Goal: Task Accomplishment & Management: Use online tool/utility

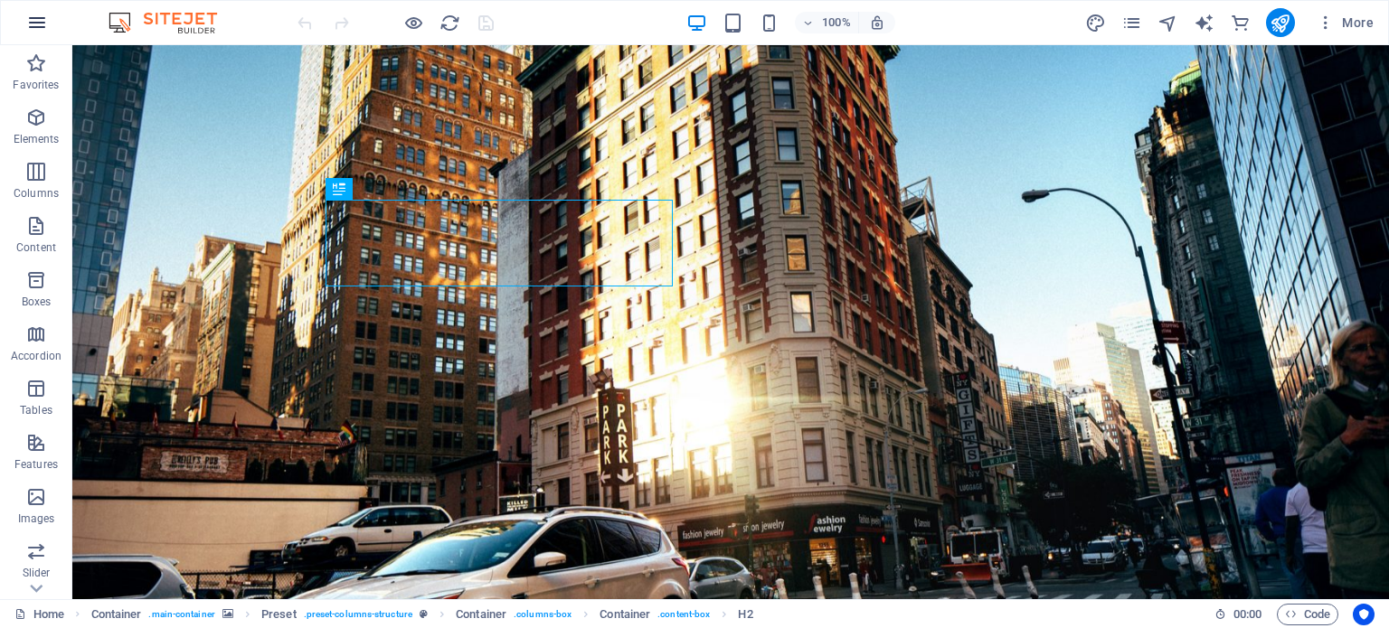
click at [34, 23] on icon "button" at bounding box center [37, 23] width 22 height 22
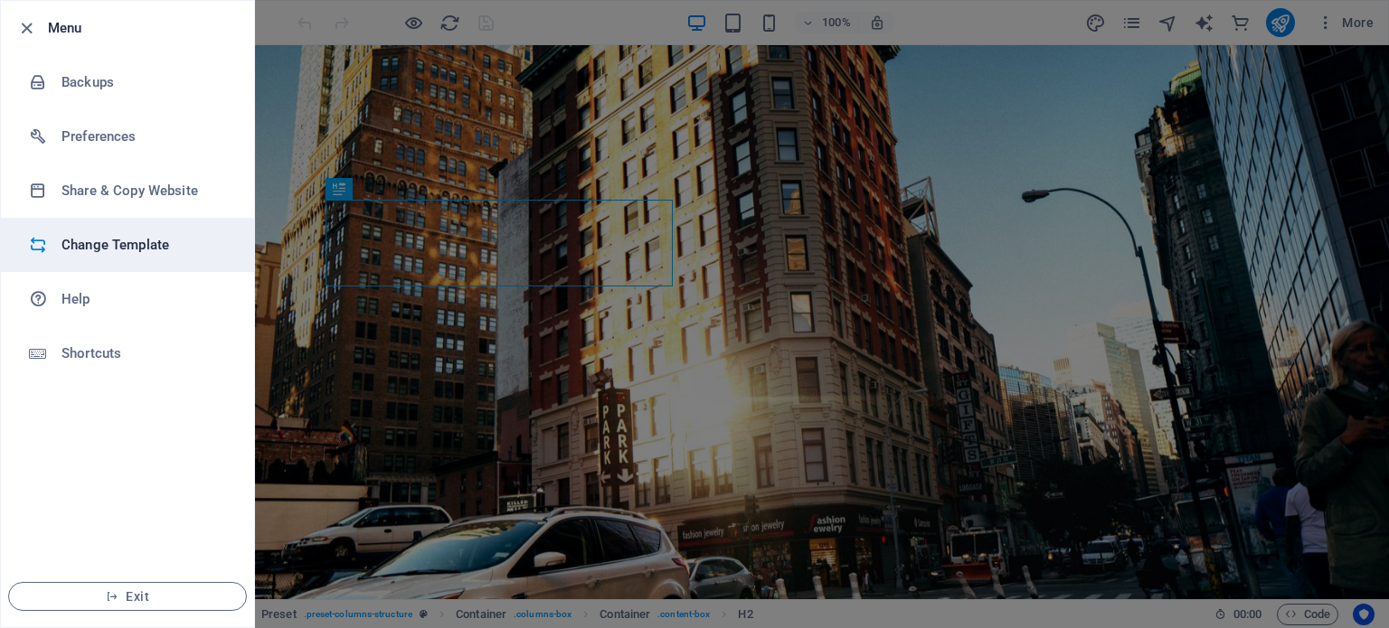
click at [169, 253] on h6 "Change Template" at bounding box center [144, 245] width 167 height 22
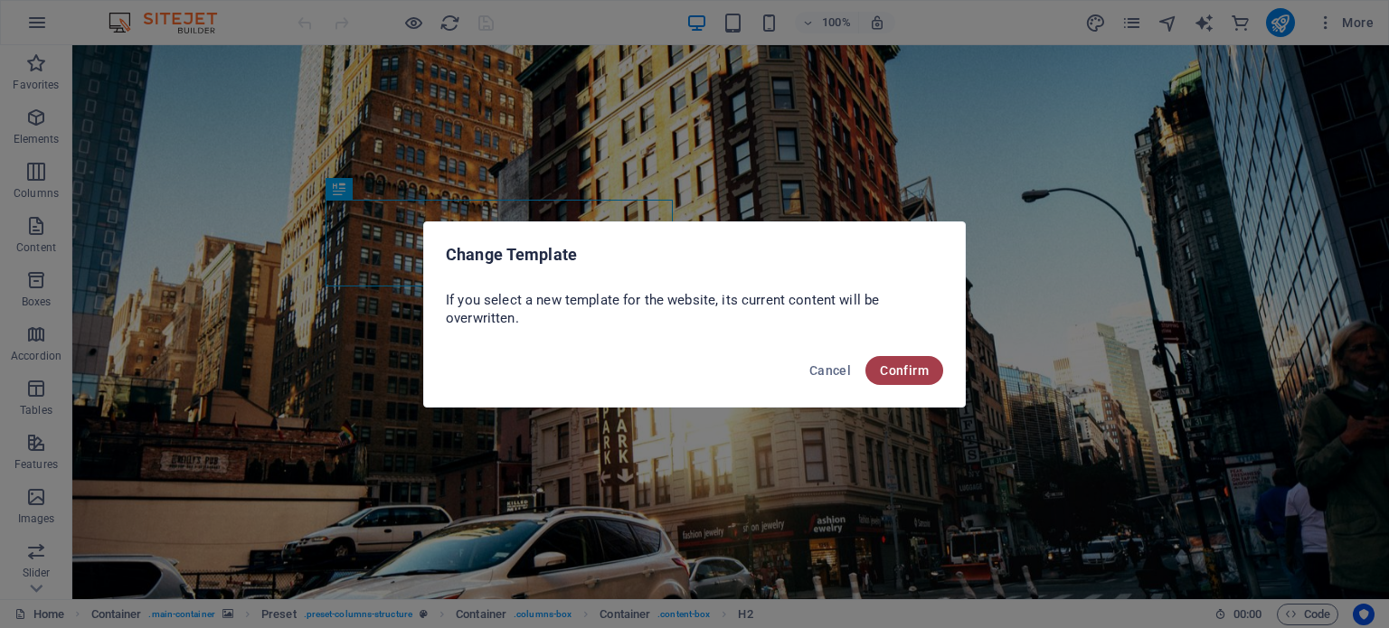
click at [916, 375] on span "Confirm" at bounding box center [904, 370] width 49 height 14
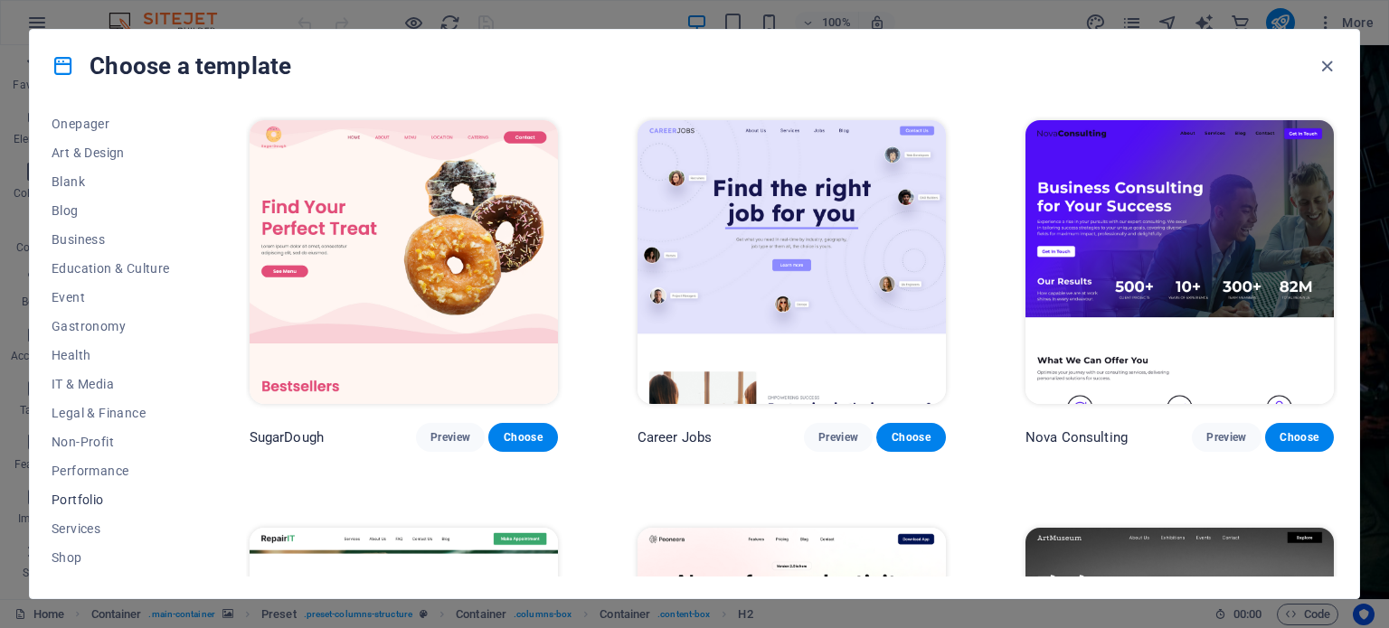
scroll to position [271, 0]
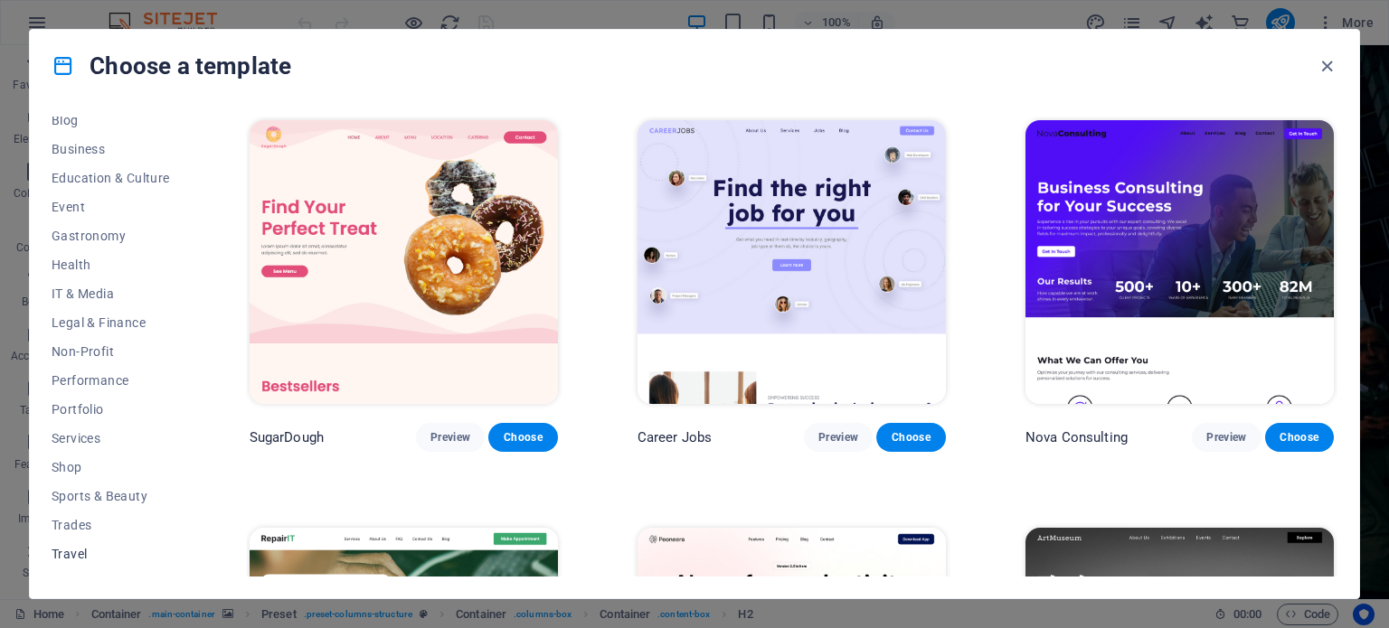
click at [67, 554] on span "Travel" at bounding box center [111, 554] width 118 height 14
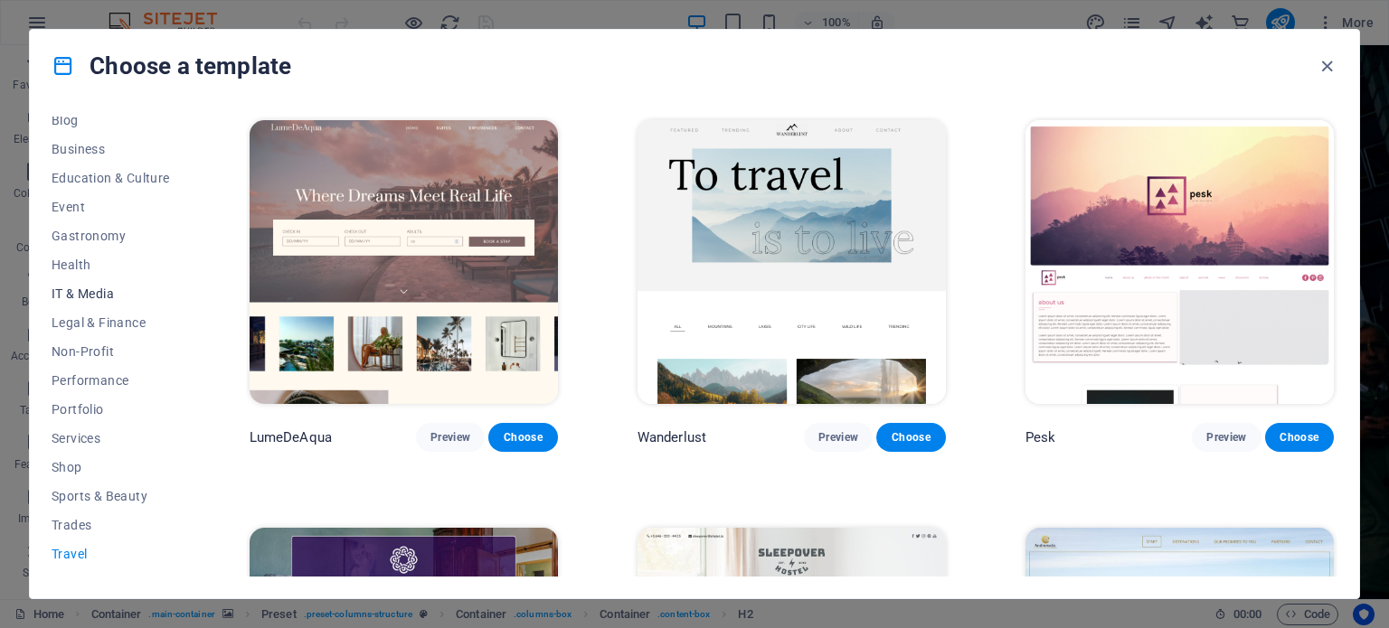
click at [87, 297] on span "IT & Media" at bounding box center [111, 294] width 118 height 14
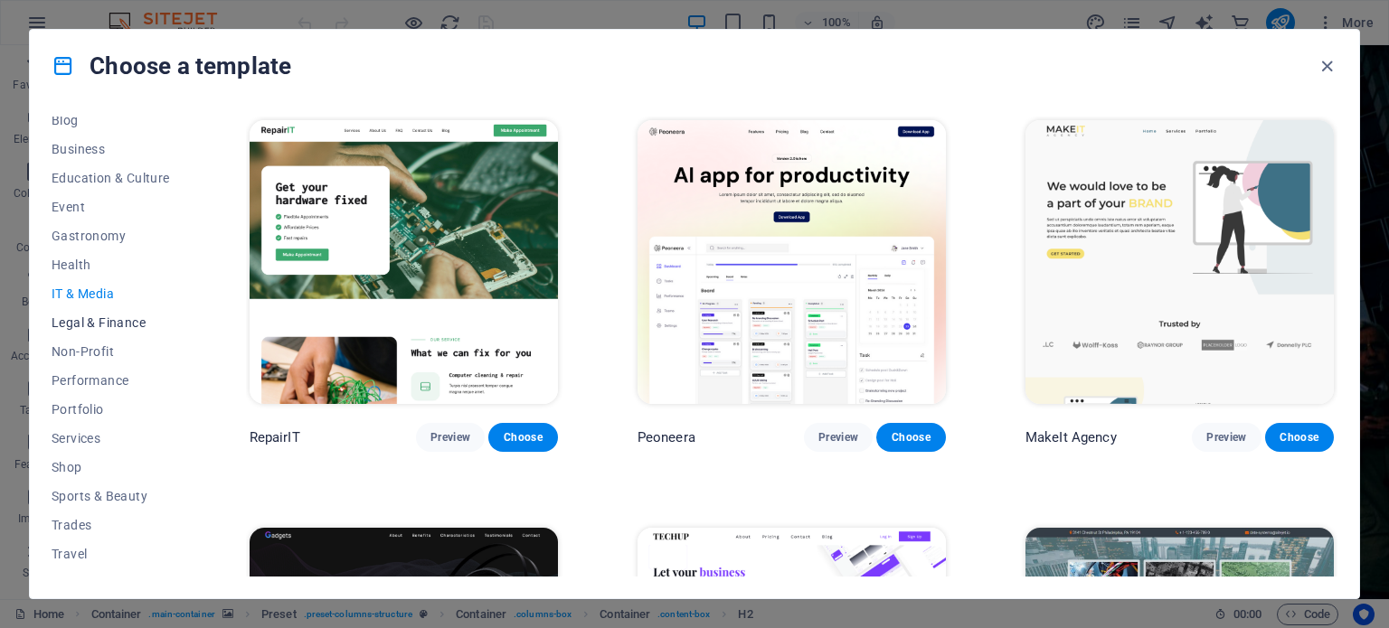
click at [119, 324] on span "Legal & Finance" at bounding box center [111, 323] width 118 height 14
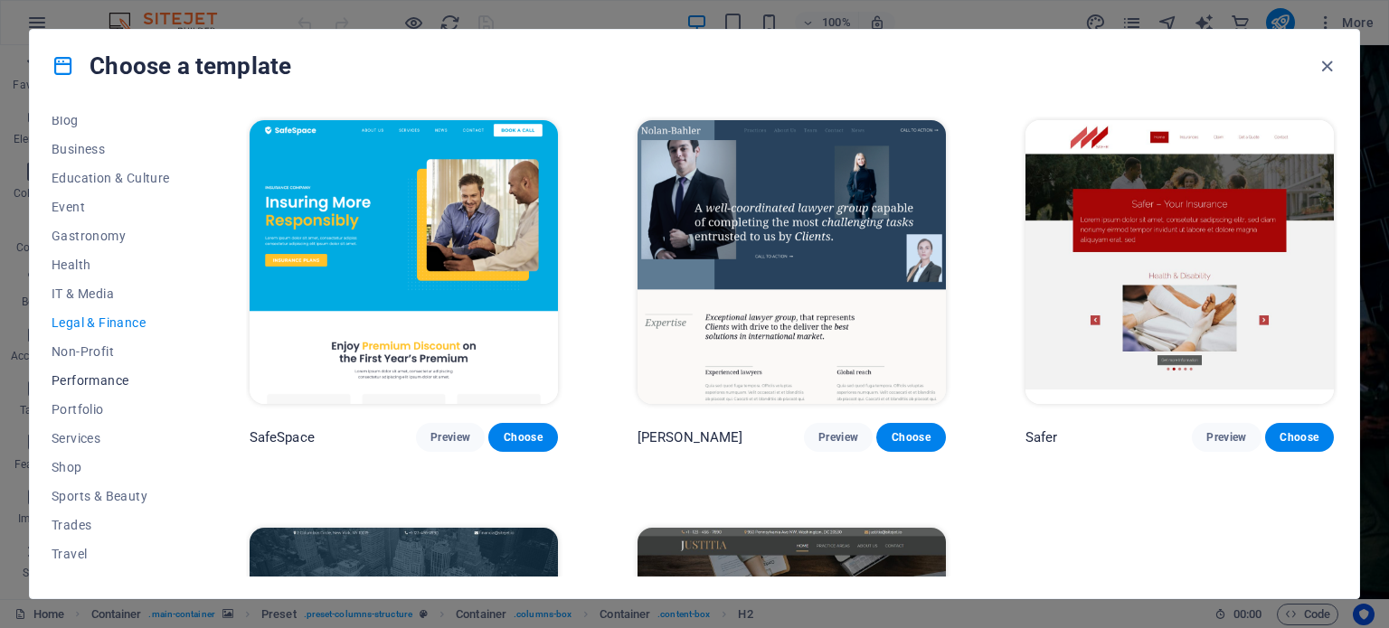
click at [87, 373] on span "Performance" at bounding box center [111, 380] width 118 height 14
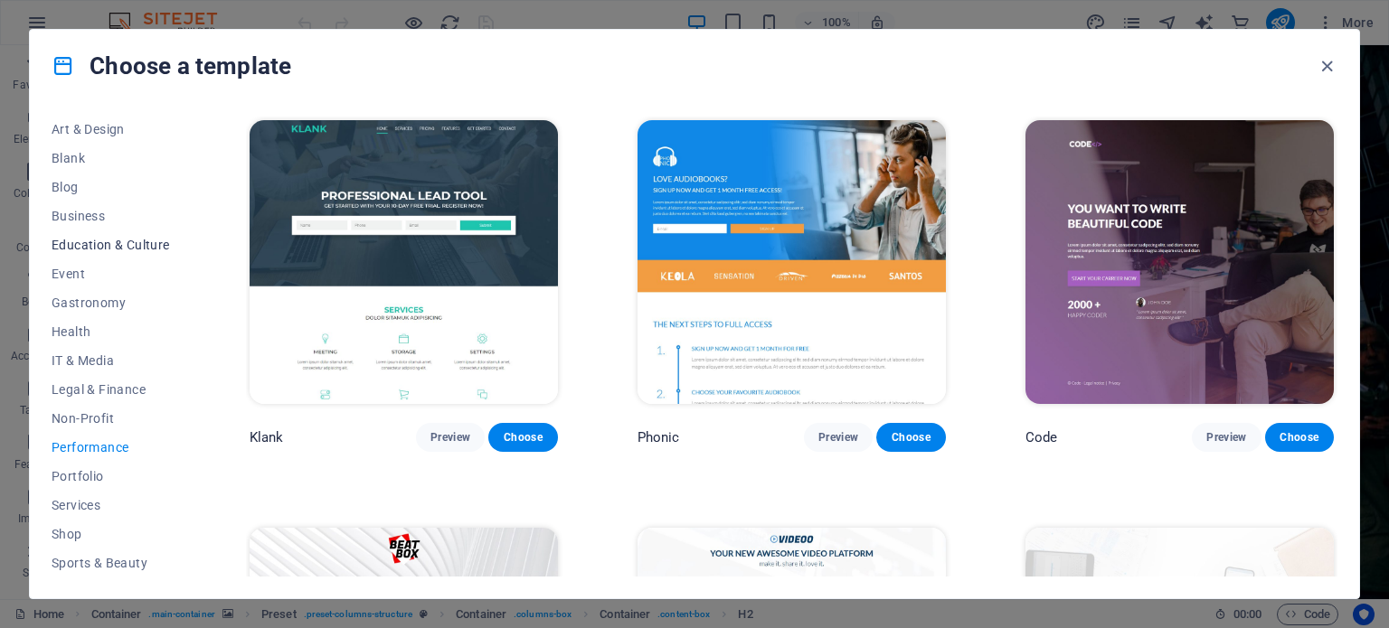
scroll to position [181, 0]
click at [67, 242] on span "Business" at bounding box center [111, 239] width 118 height 14
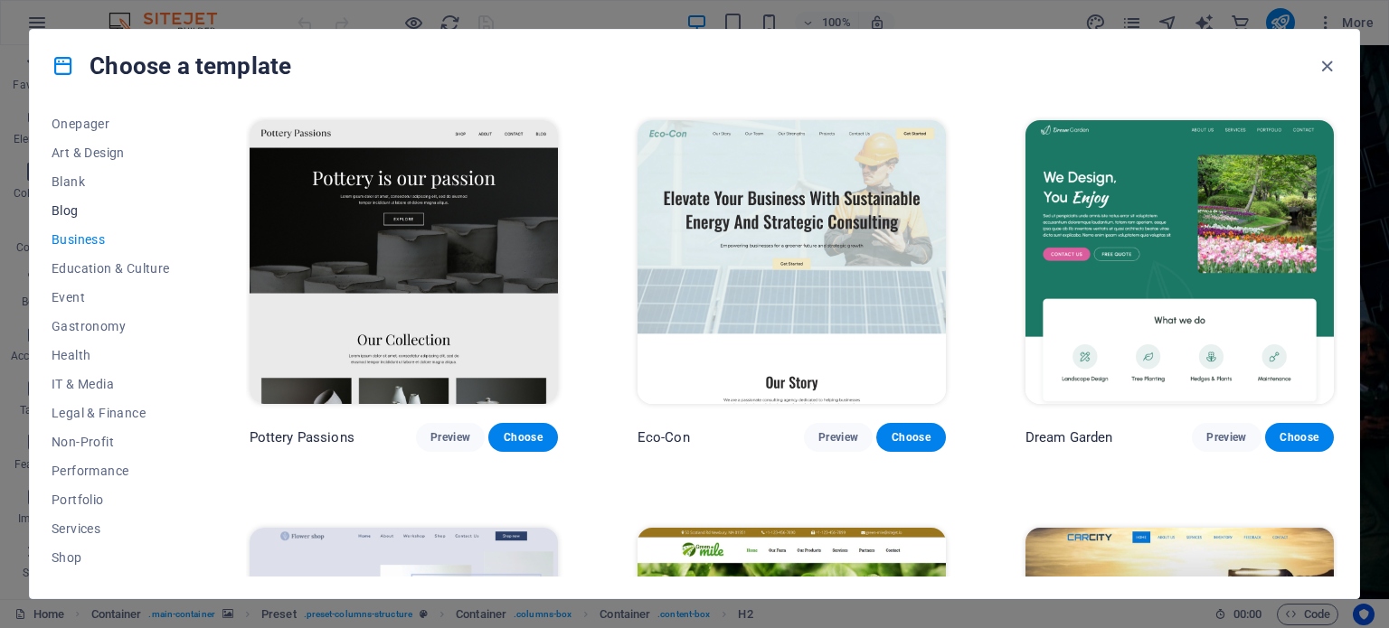
click at [61, 210] on span "Blog" at bounding box center [111, 210] width 118 height 14
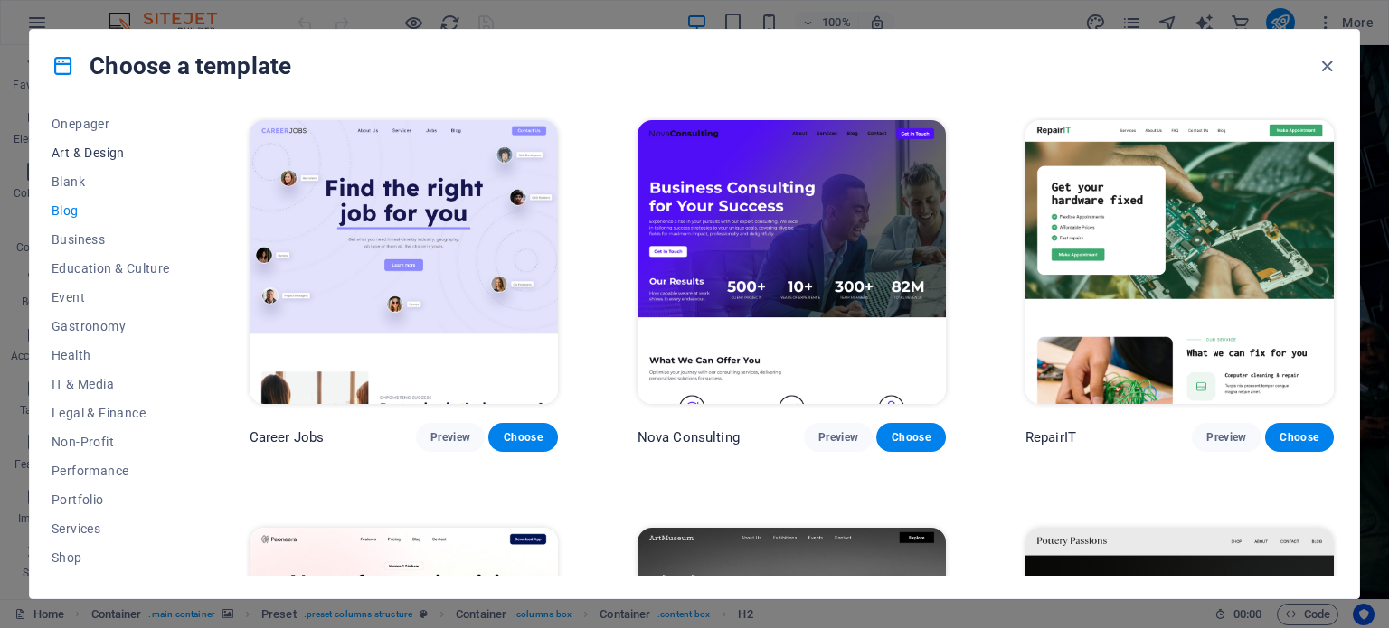
click at [69, 156] on span "Art & Design" at bounding box center [111, 153] width 118 height 14
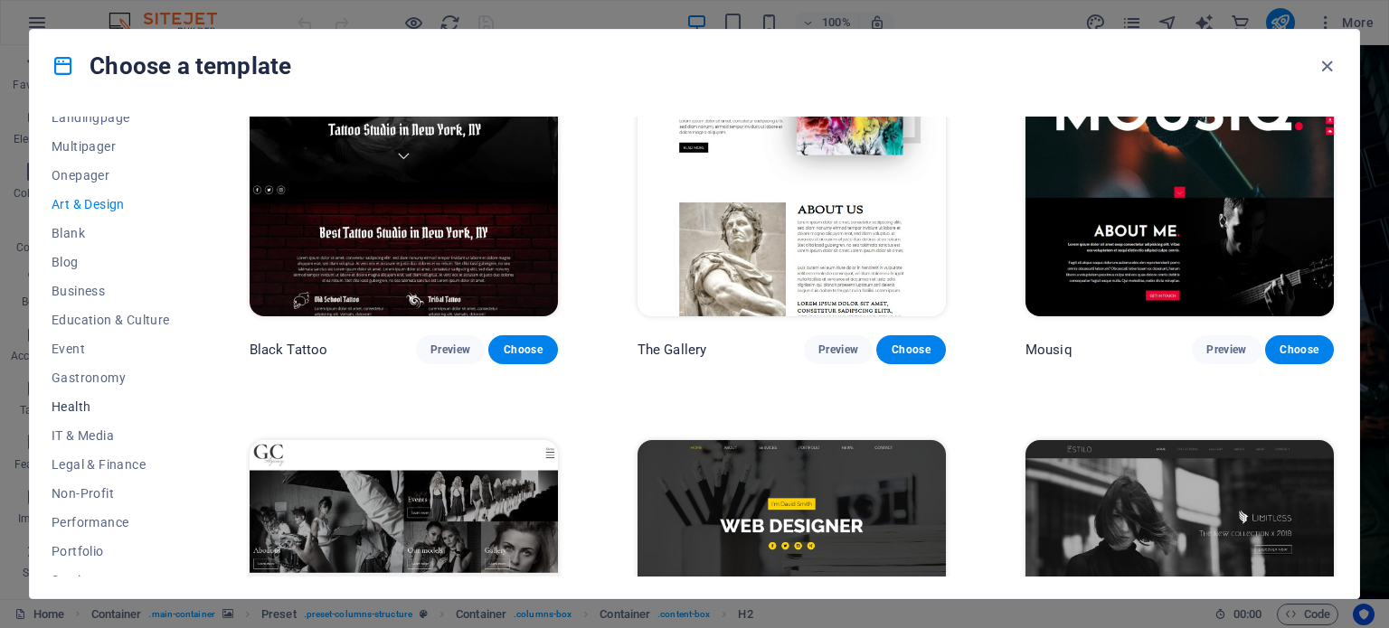
scroll to position [90, 0]
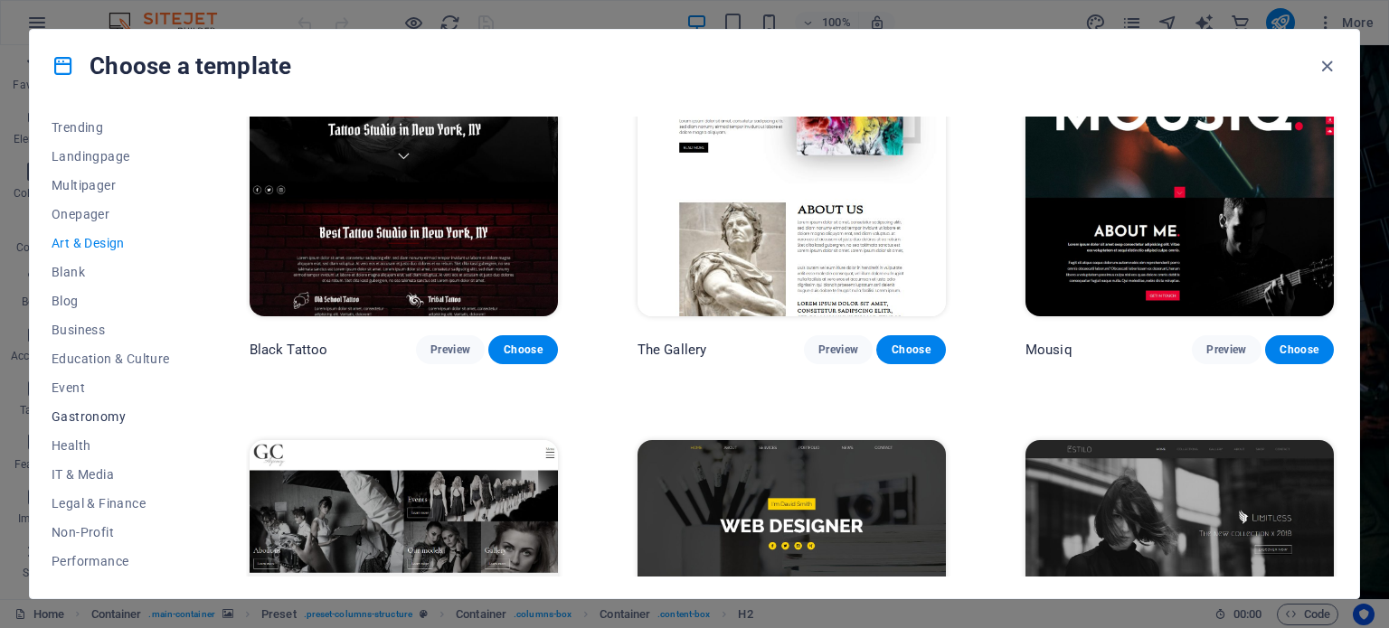
click at [95, 415] on span "Gastronomy" at bounding box center [111, 417] width 118 height 14
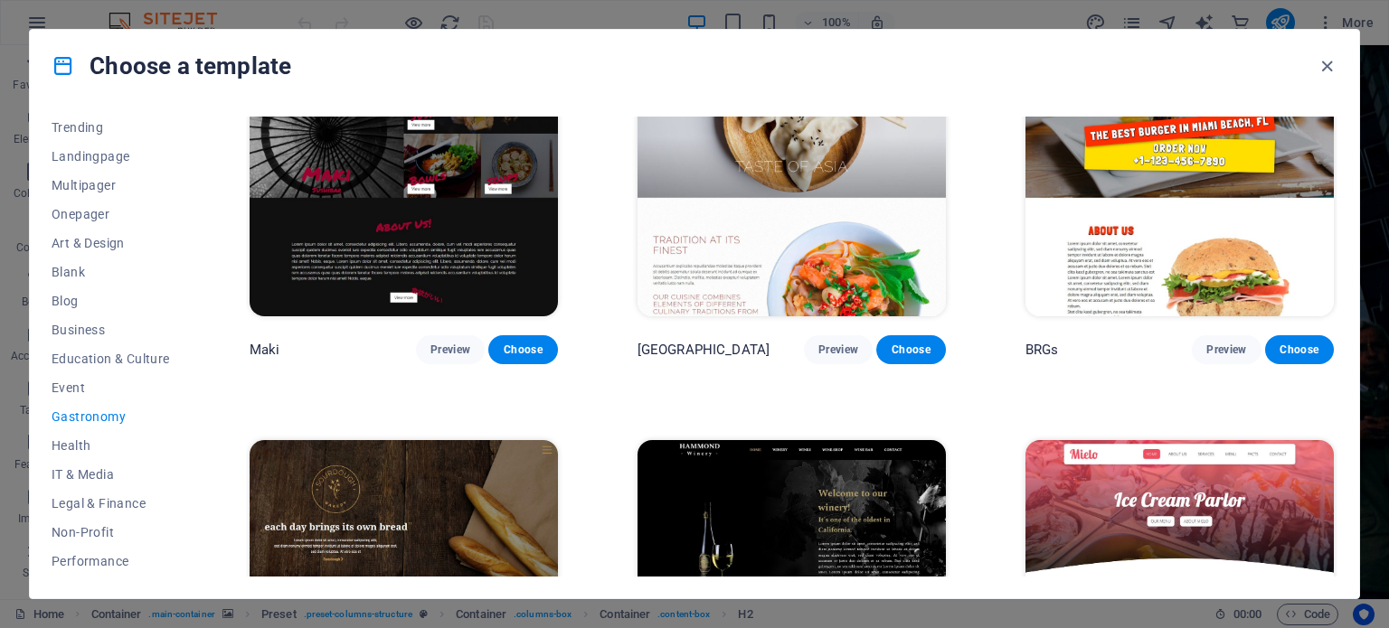
scroll to position [904, 0]
click at [103, 481] on span "IT & Media" at bounding box center [111, 474] width 118 height 14
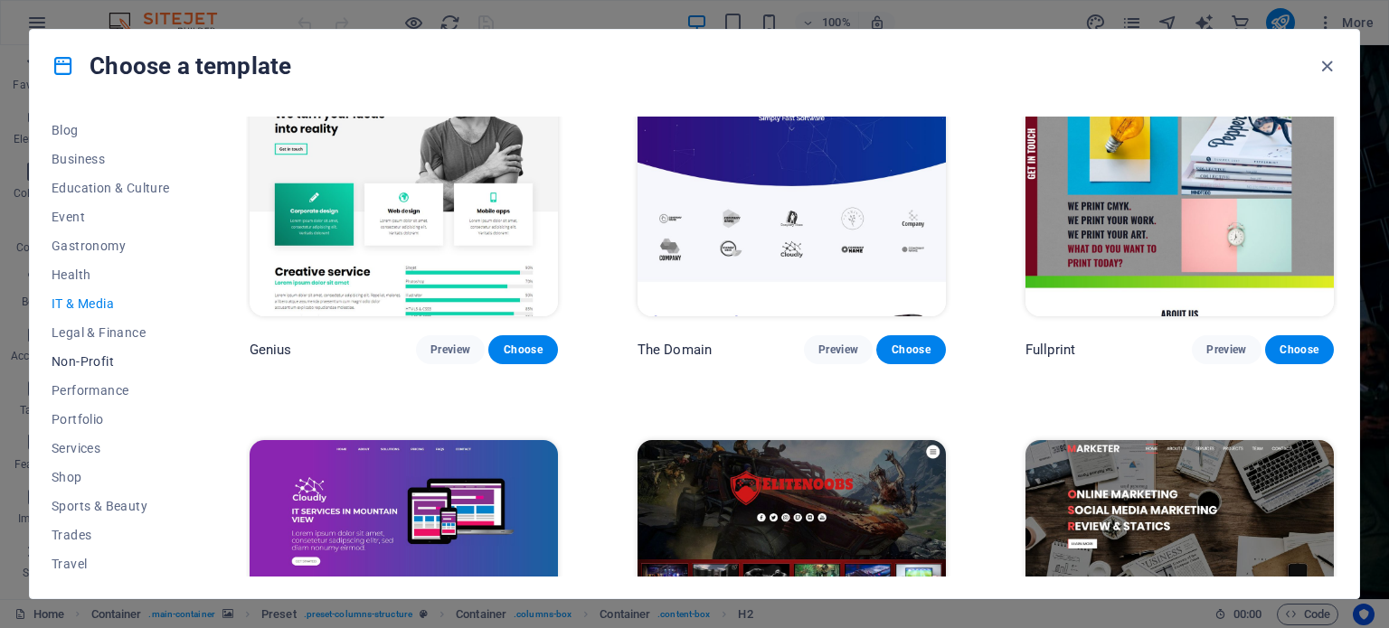
scroll to position [291, 0]
click at [90, 416] on span "Services" at bounding box center [111, 418] width 118 height 14
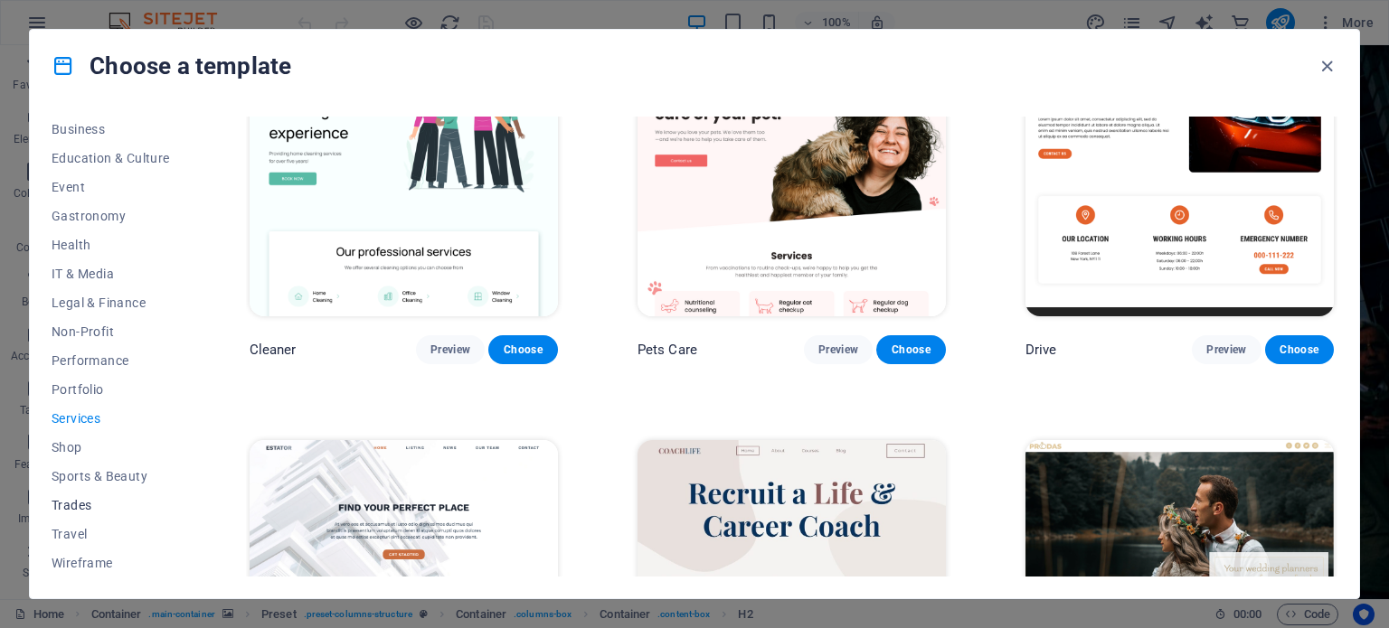
click at [70, 508] on span "Trades" at bounding box center [111, 505] width 118 height 14
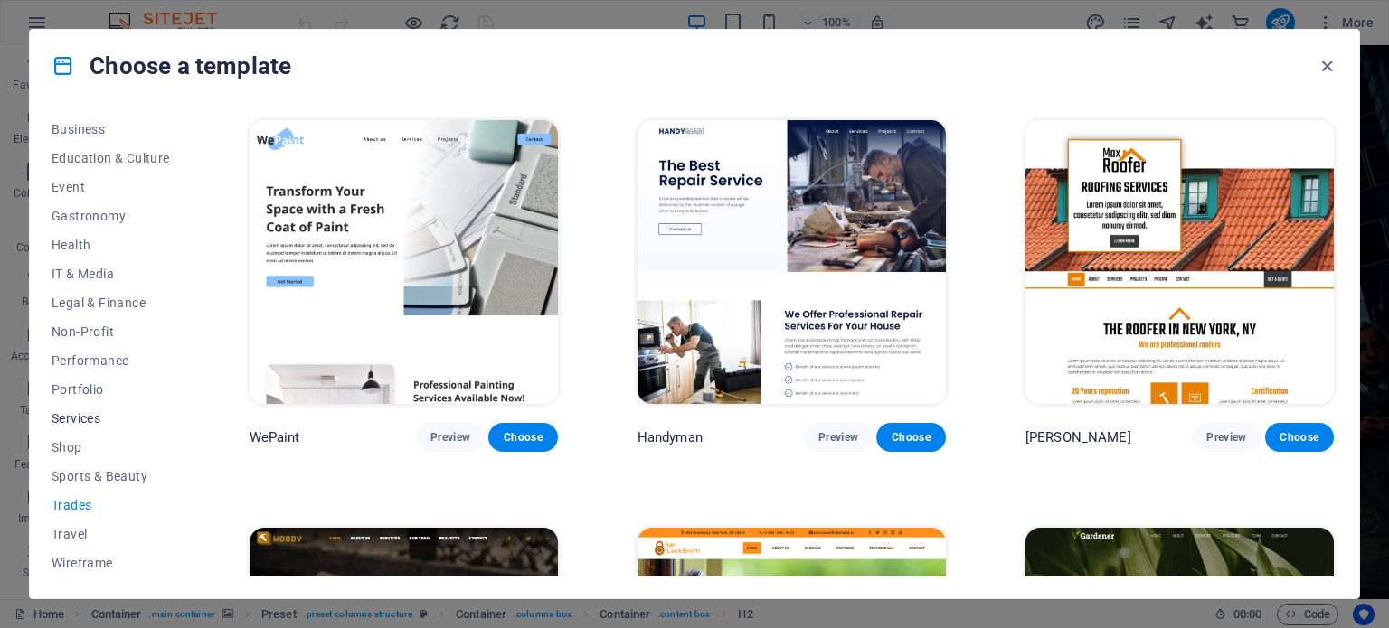
click at [80, 419] on span "Services" at bounding box center [111, 418] width 118 height 14
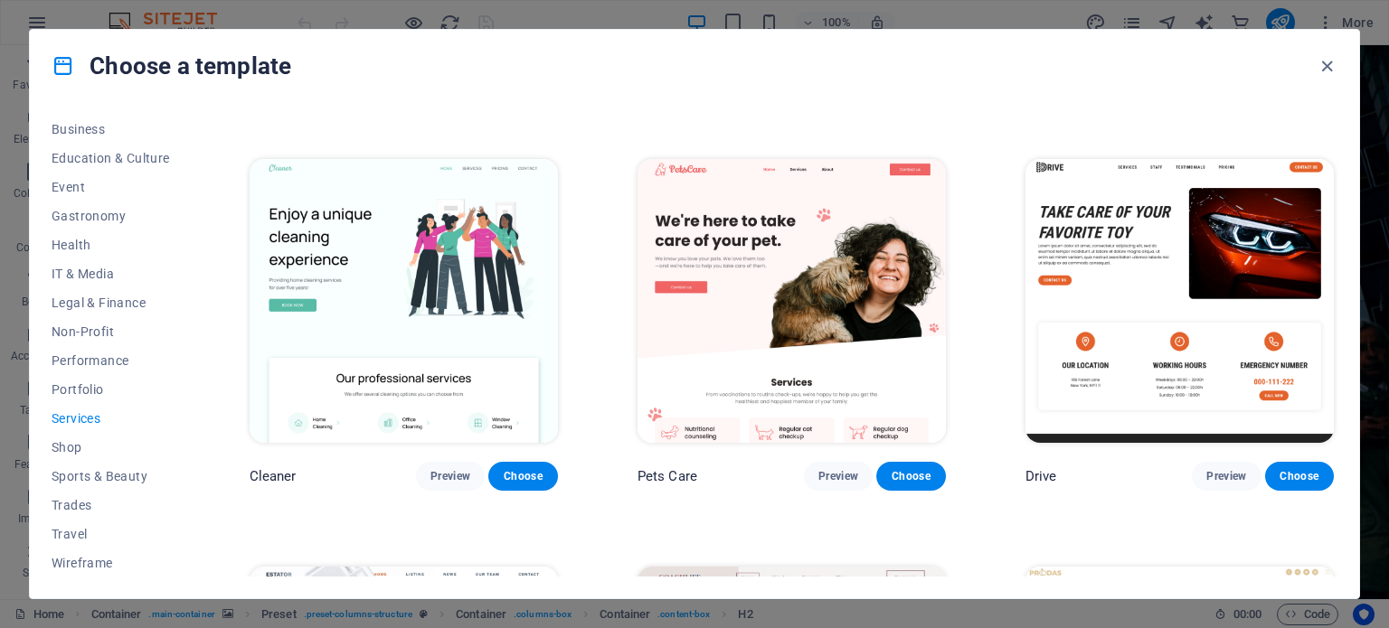
scroll to position [814, 0]
